Goal: Transaction & Acquisition: Download file/media

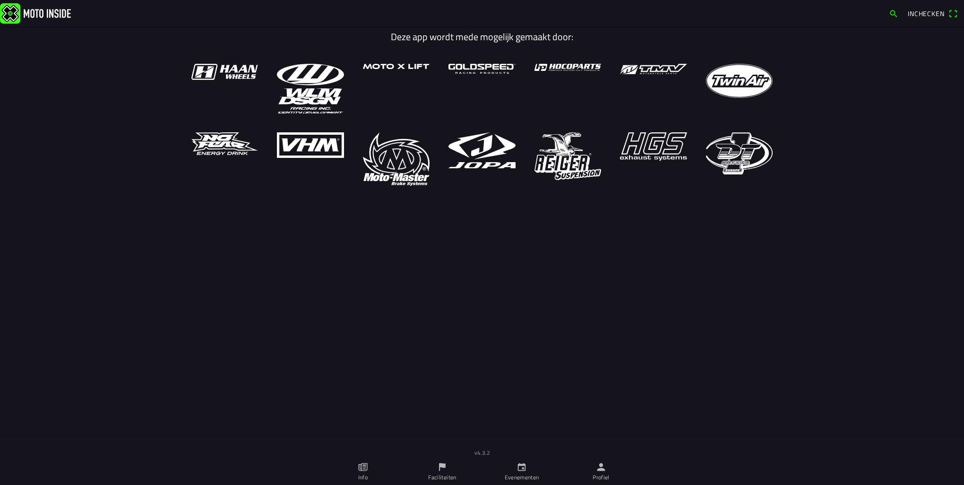
click at [598, 471] on ion-label "Profiel" at bounding box center [600, 477] width 17 height 9
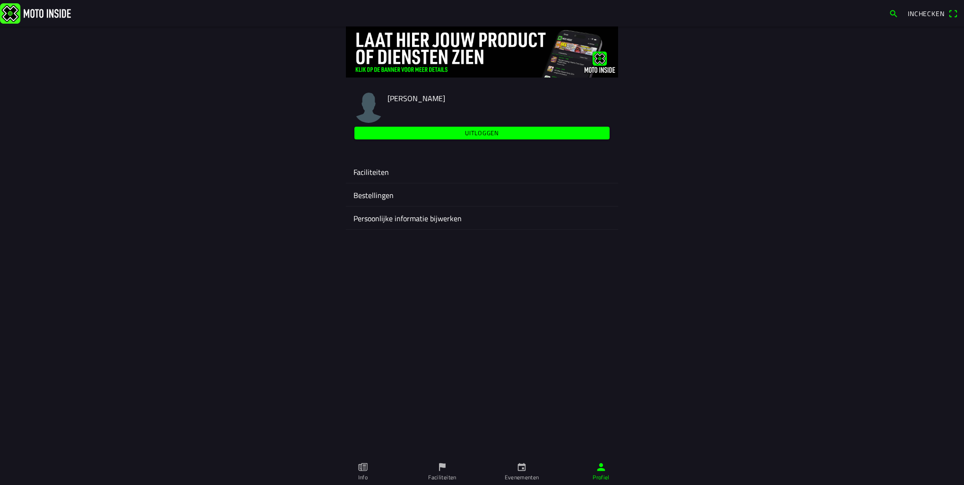
click at [378, 164] on div "Faciliteiten" at bounding box center [481, 171] width 257 height 23
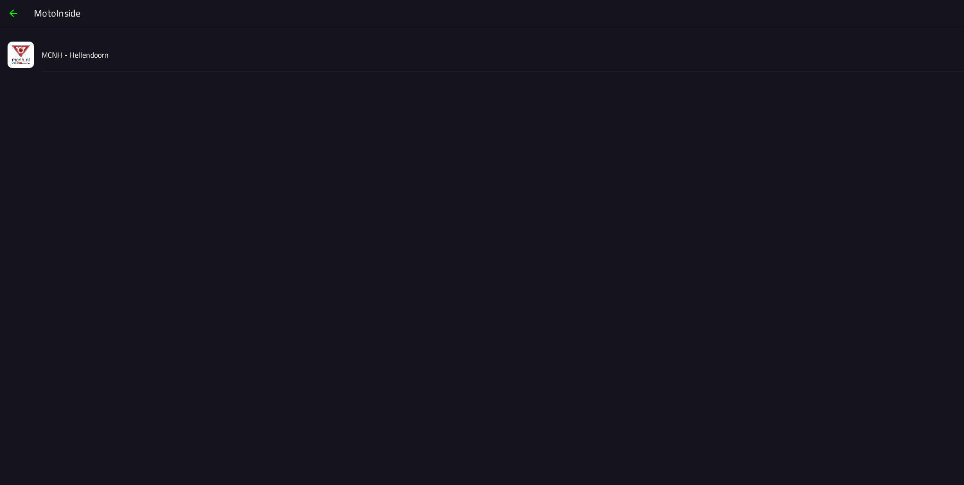
click at [0, 0] on slot "MCNH - Hellendoorn" at bounding box center [0, 0] width 0 height 0
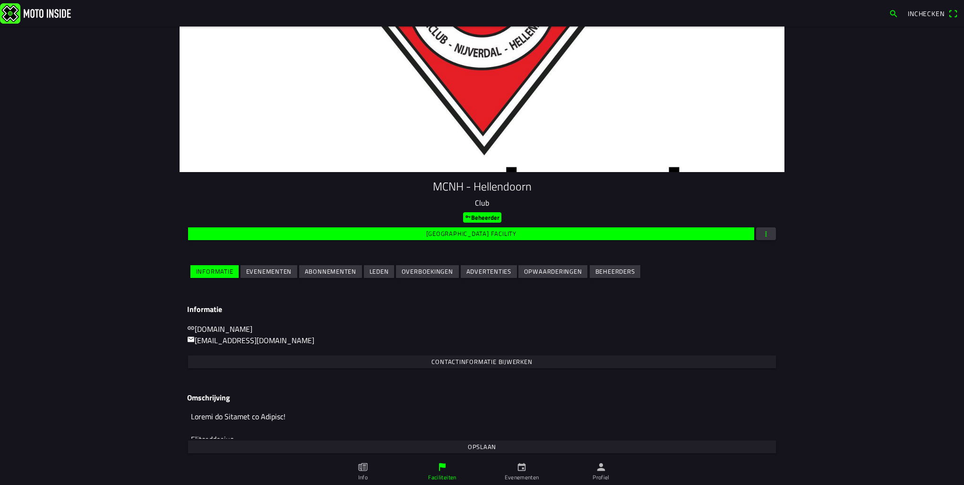
click at [0, 0] on slot "Evenementen" at bounding box center [0, 0] width 0 height 0
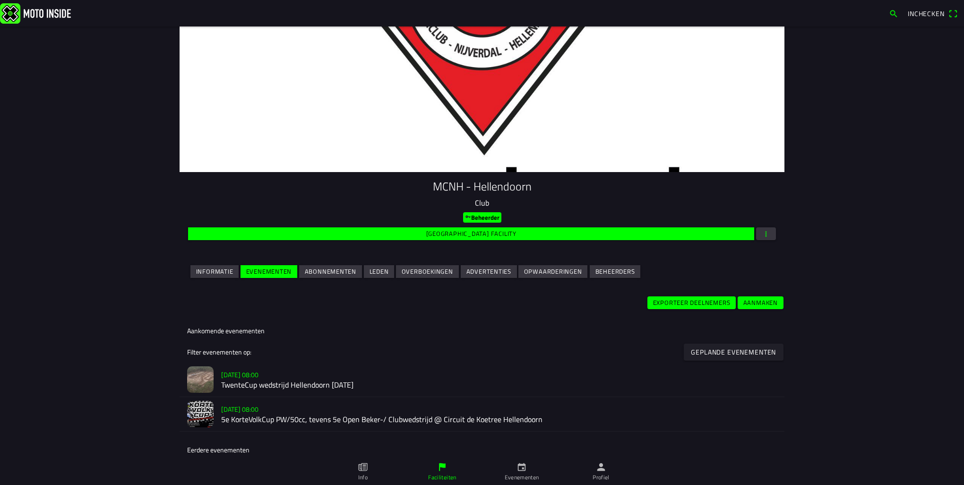
click at [260, 390] on h2 "TwenteCup wedstrijd Hellendoorn [DATE]" at bounding box center [499, 385] width 556 height 9
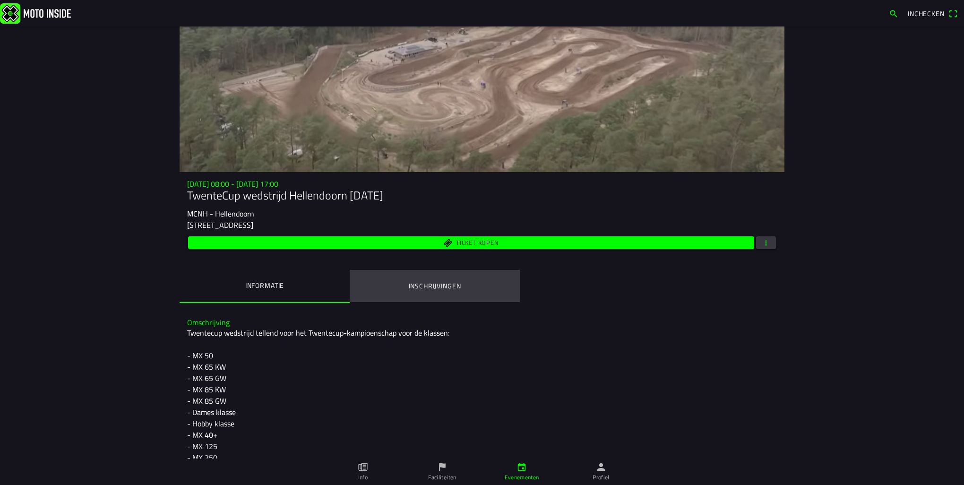
click at [414, 283] on ion-label "Inschrijvingen" at bounding box center [435, 286] width 52 height 10
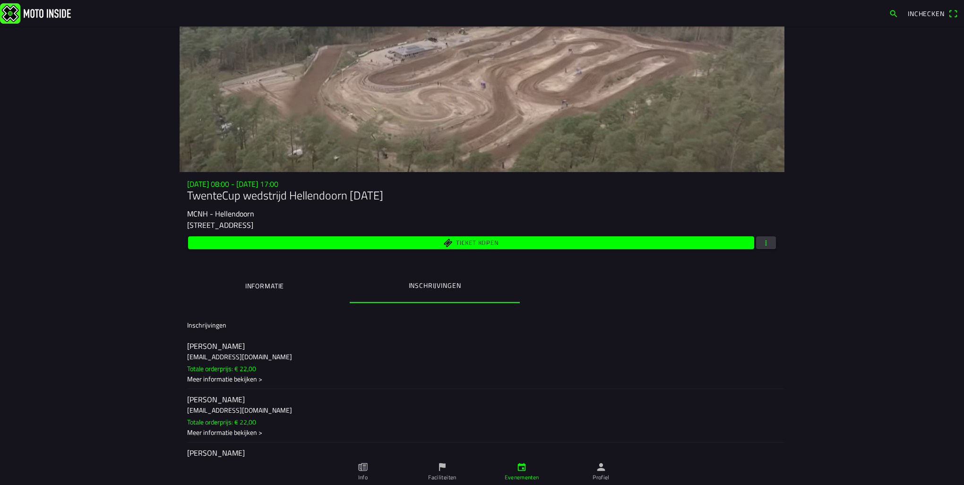
click at [763, 245] on span "button" at bounding box center [765, 242] width 9 height 13
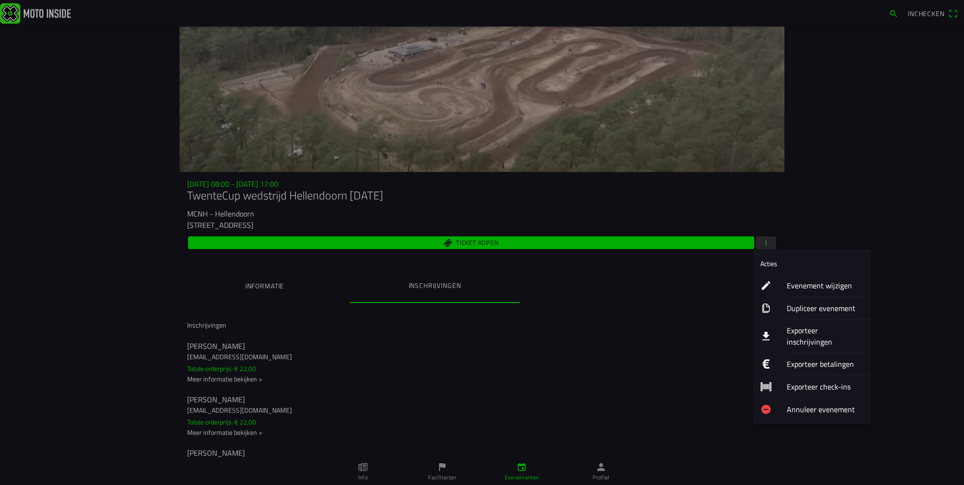
click at [797, 328] on ion-label "Exporteer inschrijvingen" at bounding box center [825, 336] width 77 height 23
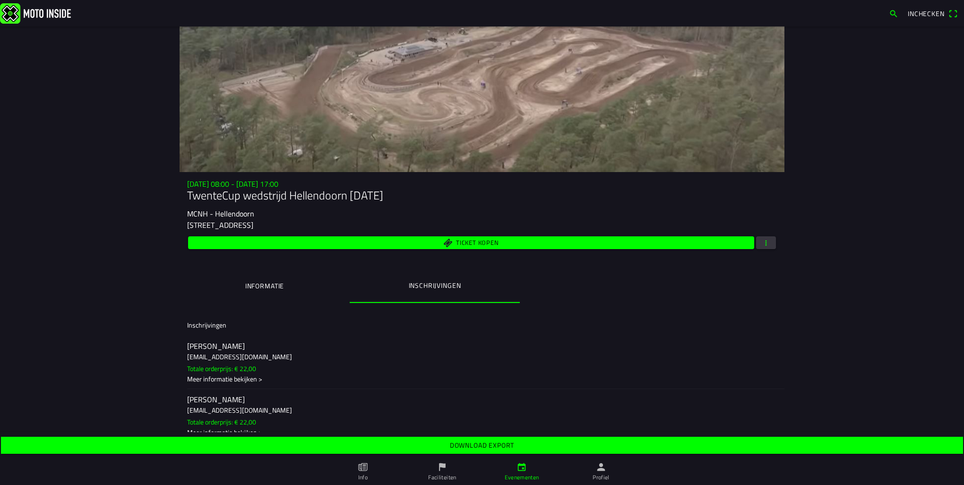
click at [494, 439] on span "Download export" at bounding box center [481, 444] width 947 height 17
